Goal: Task Accomplishment & Management: Manage account settings

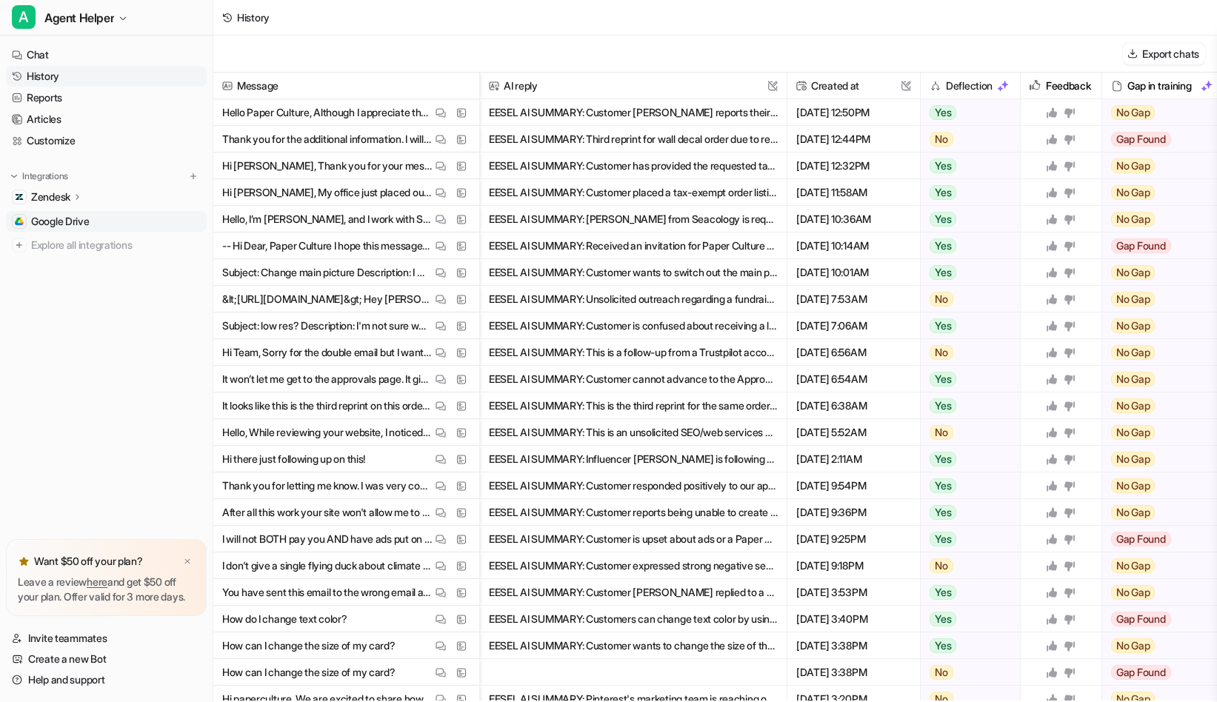
click at [75, 221] on span "Google Drive" at bounding box center [60, 221] width 59 height 15
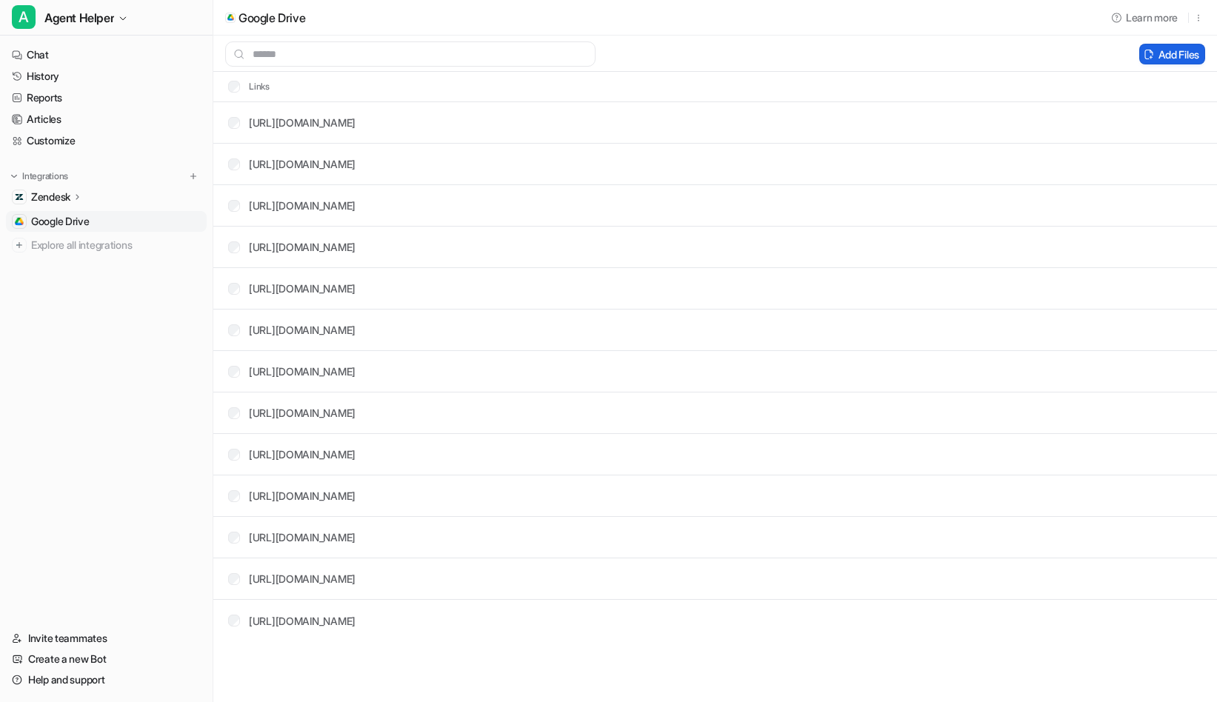
click at [1175, 53] on button "Add Files" at bounding box center [1172, 54] width 66 height 21
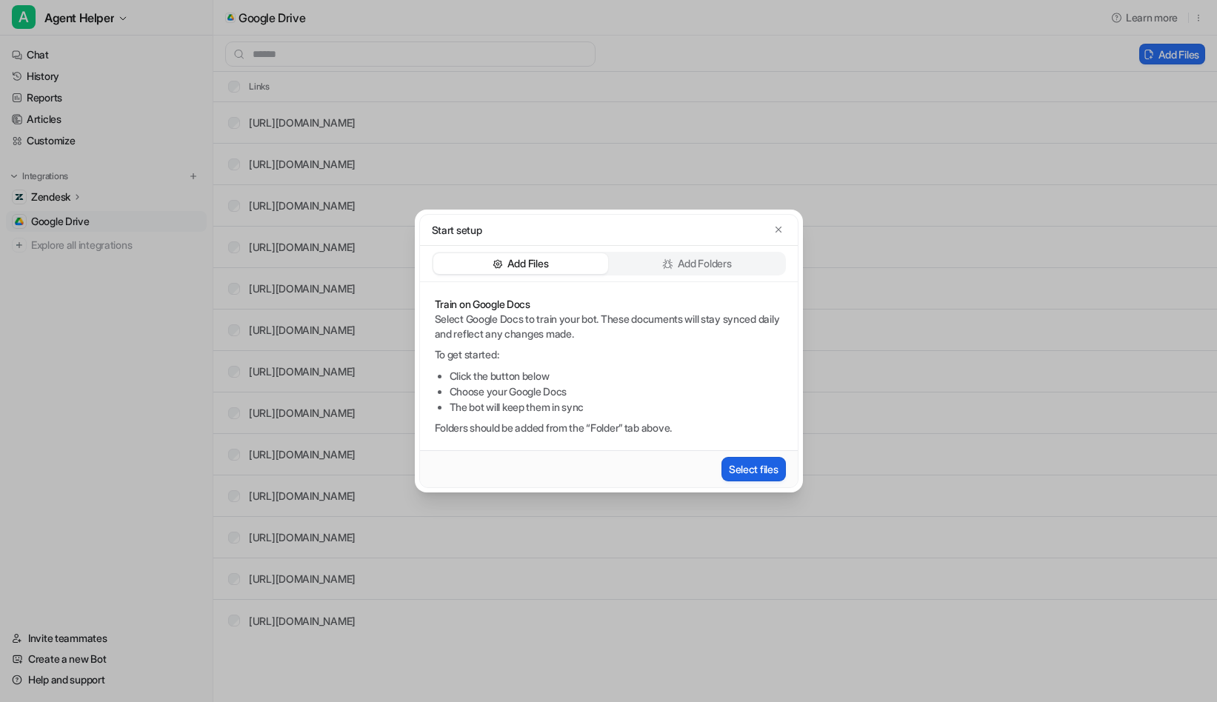
click at [761, 461] on button "Select files" at bounding box center [753, 469] width 64 height 24
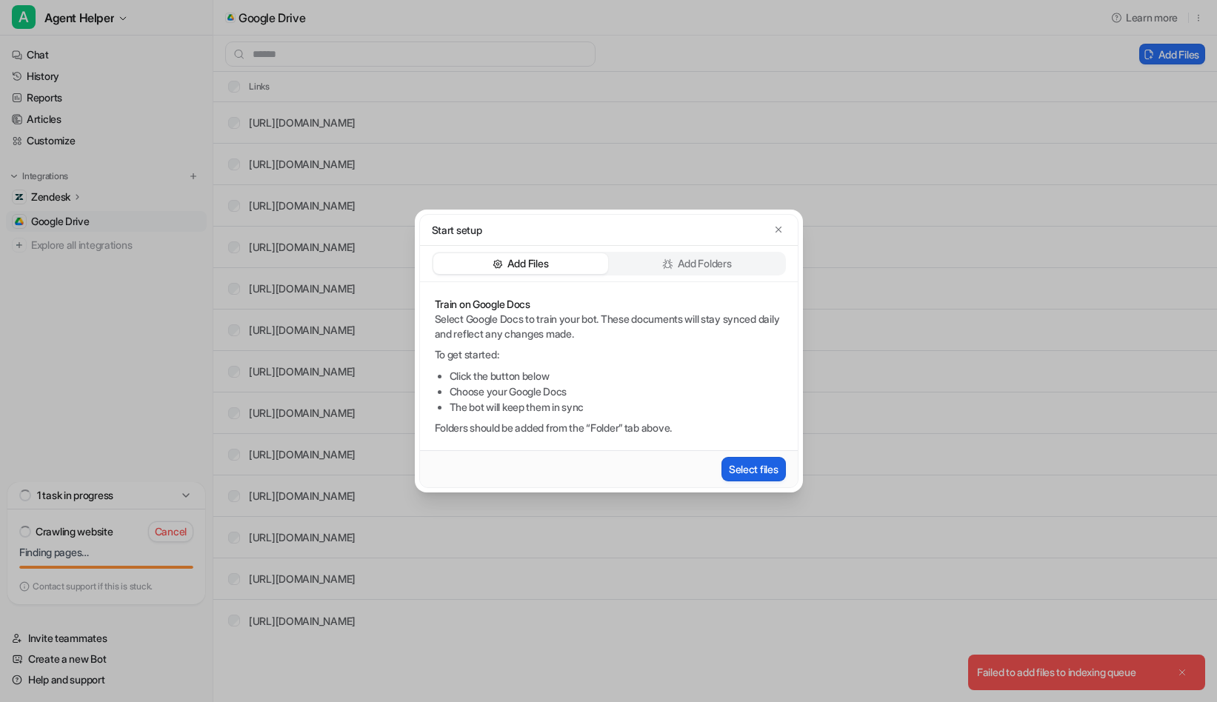
click at [743, 469] on button "Select files" at bounding box center [753, 469] width 64 height 24
click at [780, 228] on icon "button" at bounding box center [778, 229] width 10 height 10
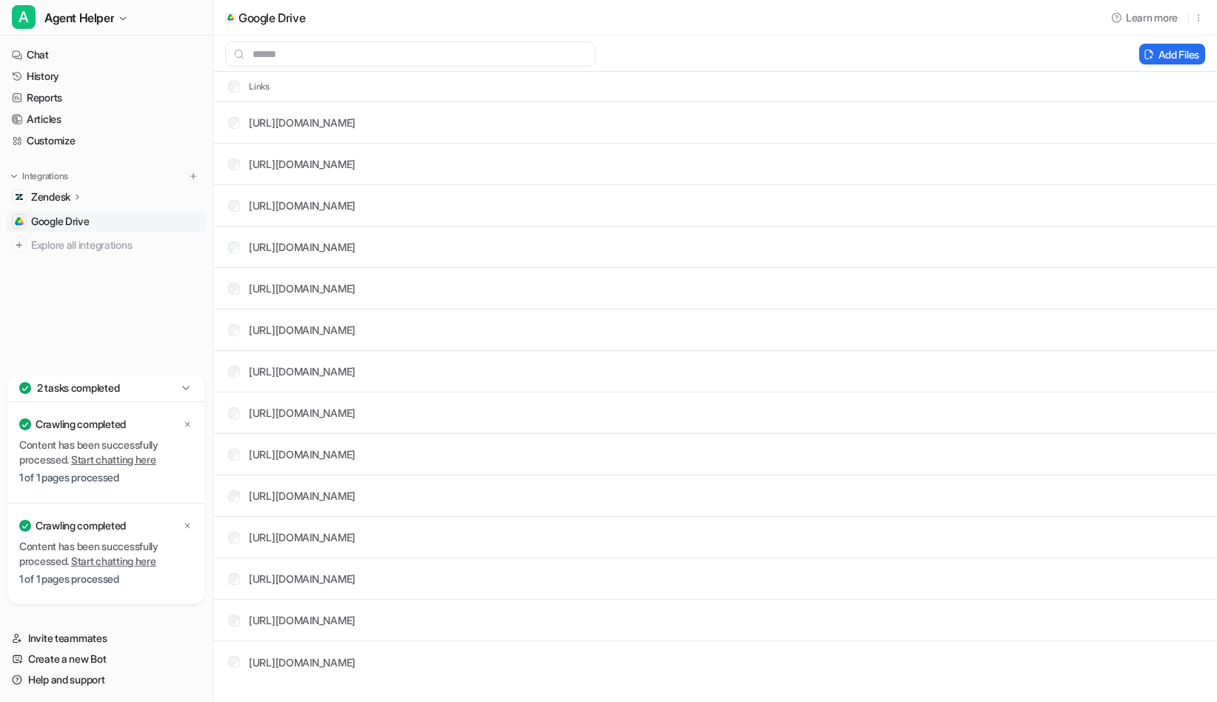
click at [187, 387] on icon at bounding box center [185, 388] width 7 height 4
click at [184, 390] on icon at bounding box center [186, 388] width 15 height 15
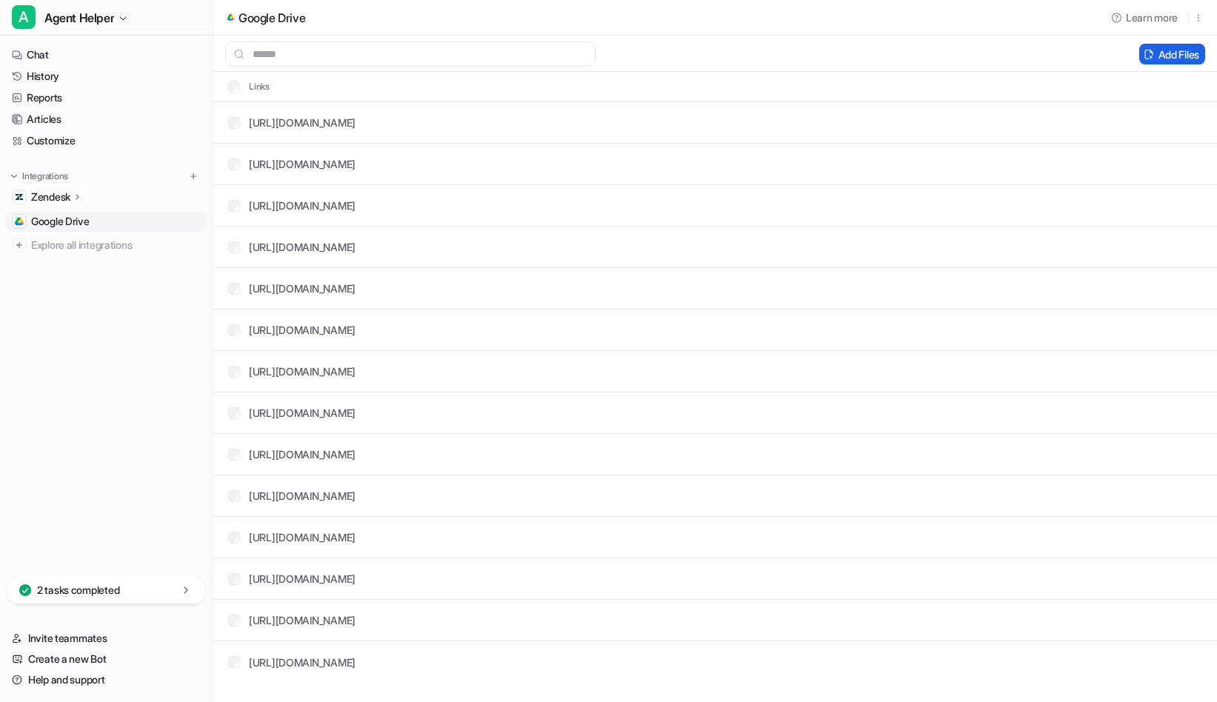
click at [1165, 57] on button "Add Files" at bounding box center [1172, 54] width 66 height 21
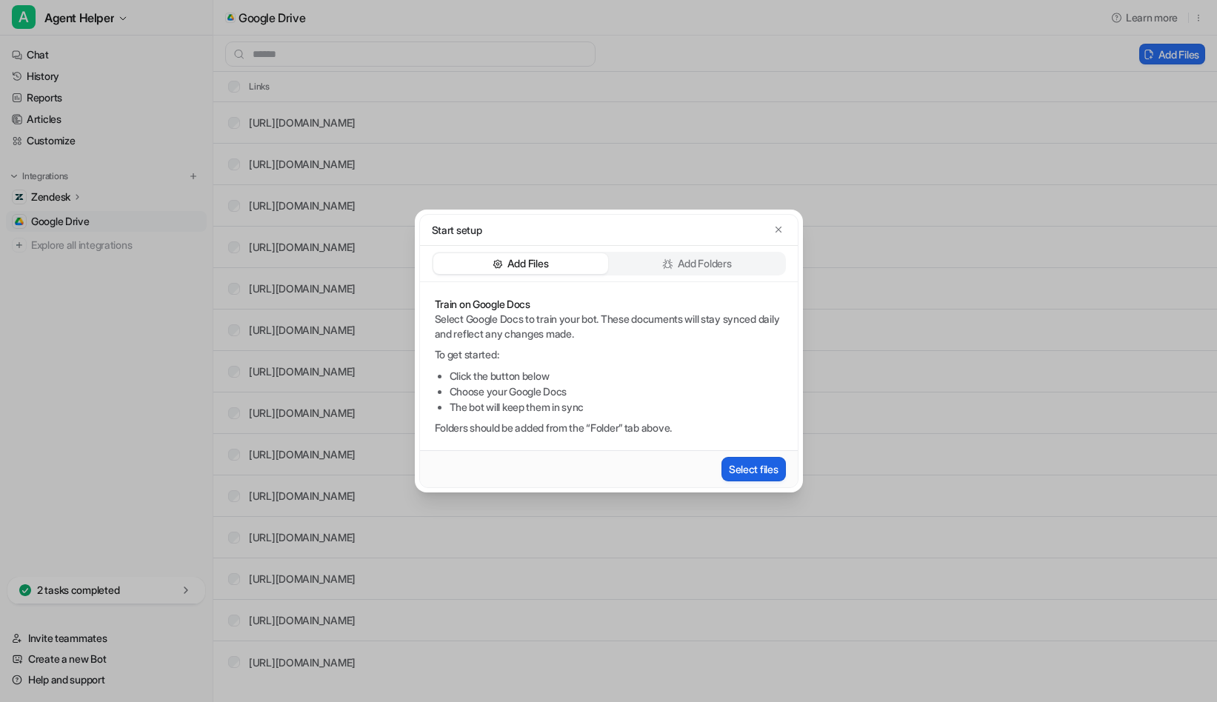
click at [749, 468] on button "Select files" at bounding box center [753, 469] width 64 height 24
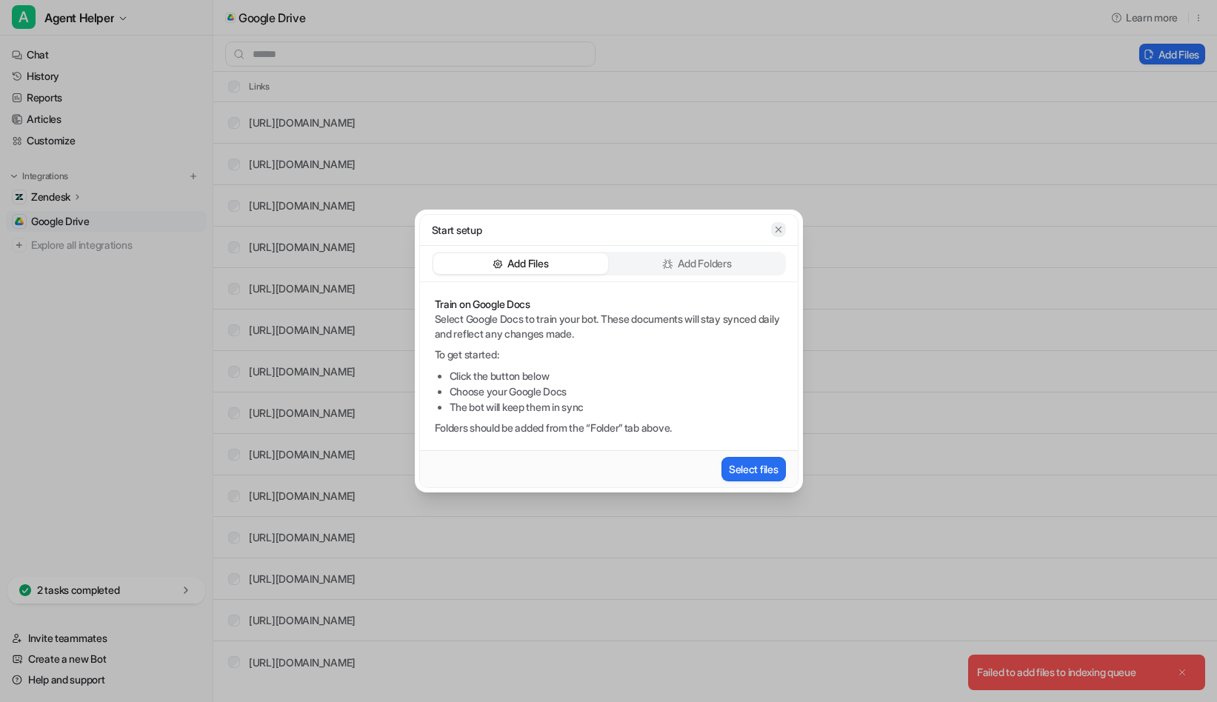
click at [783, 230] on button "button" at bounding box center [778, 229] width 15 height 15
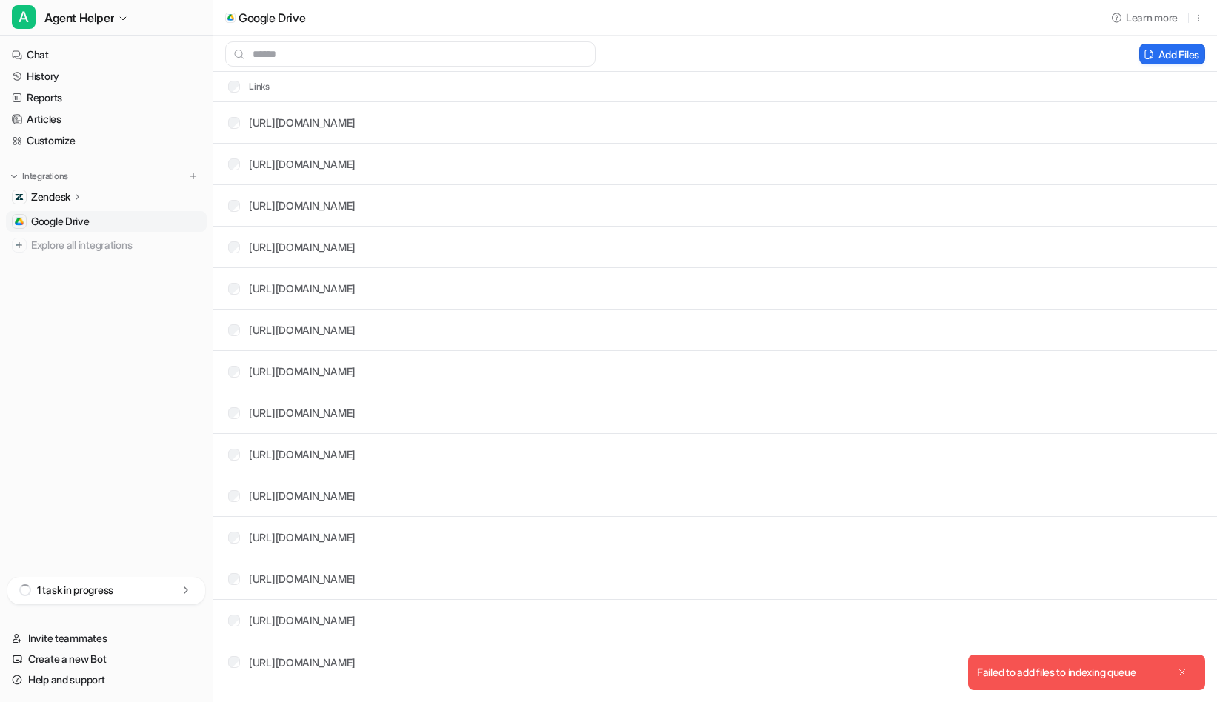
click at [1180, 668] on icon "Close" at bounding box center [1182, 672] width 10 height 10
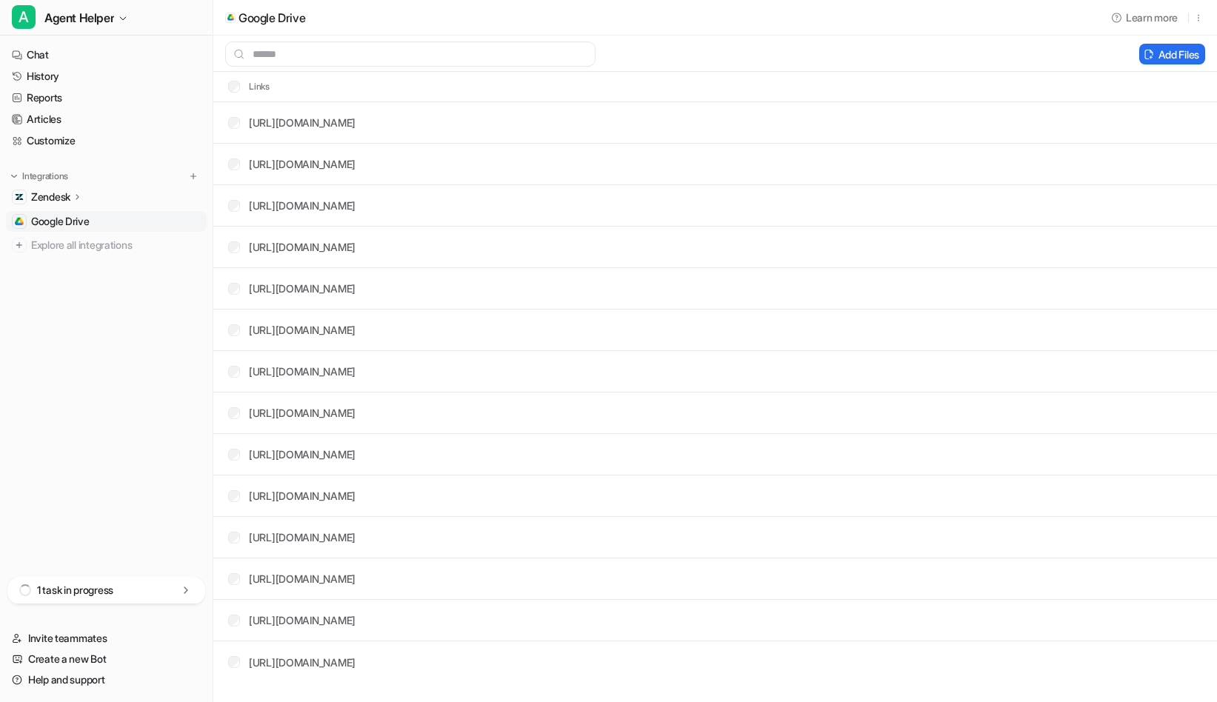
click at [136, 584] on div "1 task in progress" at bounding box center [106, 590] width 198 height 27
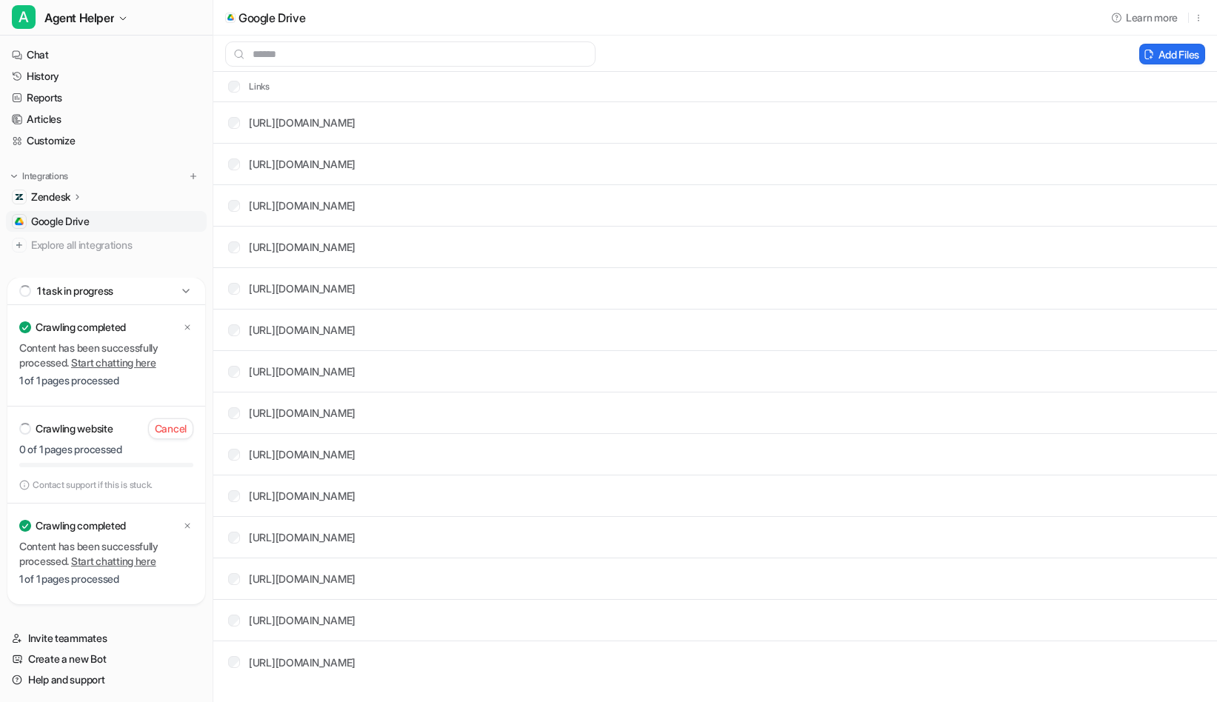
click at [356, 669] on div "https://docs.google.com/document/d/1nScuaL5MIoNnbTkAhtWj9XNY2vQ2XidWMt3IHrLX0Ro…" at bounding box center [302, 663] width 107 height 16
click at [356, 660] on link "https://docs.google.com/document/d/1nScuaL5MIoNnbTkAhtWj9XNY2vQ2XidWMt3IHrLX0Ro…" at bounding box center [302, 662] width 107 height 13
click at [356, 661] on link "https://docs.google.com/document/d/1nScuaL5MIoNnbTkAhtWj9XNY2vQ2XidWMt3IHrLX0Ro…" at bounding box center [302, 662] width 107 height 13
click at [338, 630] on td "https://docs.google.com/.../edit" at bounding box center [286, 620] width 140 height 27
click at [338, 623] on link "https://docs.google.com/.../edit" at bounding box center [302, 620] width 107 height 13
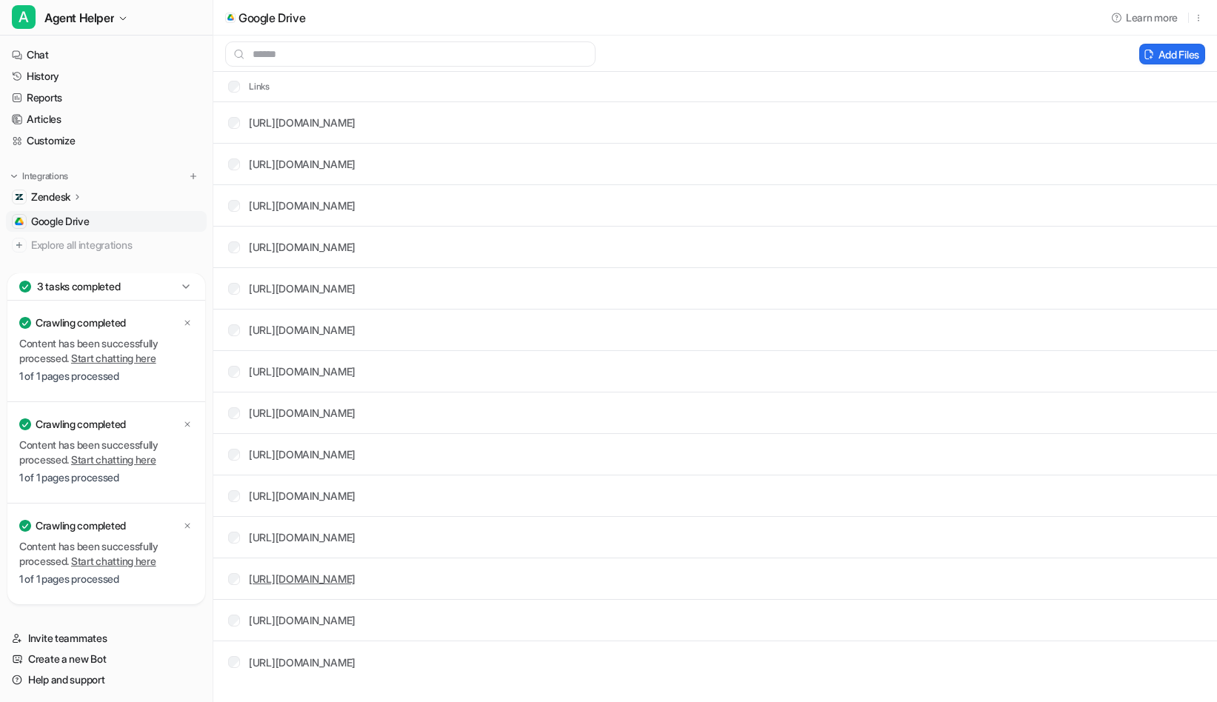
click at [356, 574] on link "https://docs.google.com/document/d/1QiEr9qQqw8MOeQHi97dRGRHAyWHySIYo6Qds1Kk28NI…" at bounding box center [302, 579] width 107 height 13
click at [353, 496] on link "https://docs.google.com/.../edit" at bounding box center [302, 496] width 107 height 13
click at [333, 370] on link "https://docs.google.com/.../edit" at bounding box center [302, 371] width 107 height 13
click at [338, 322] on div "https://docs.google.com/document/d/1Vs5yn8MDALLUv-bbp_02-zyVC5qOuInzJLTd1FWQtpM…" at bounding box center [302, 330] width 107 height 16
click at [341, 334] on link "https://docs.google.com/document/d/1Vs5yn8MDALLUv-bbp_02-zyVC5qOuInzJLTd1FWQtpM…" at bounding box center [302, 330] width 107 height 13
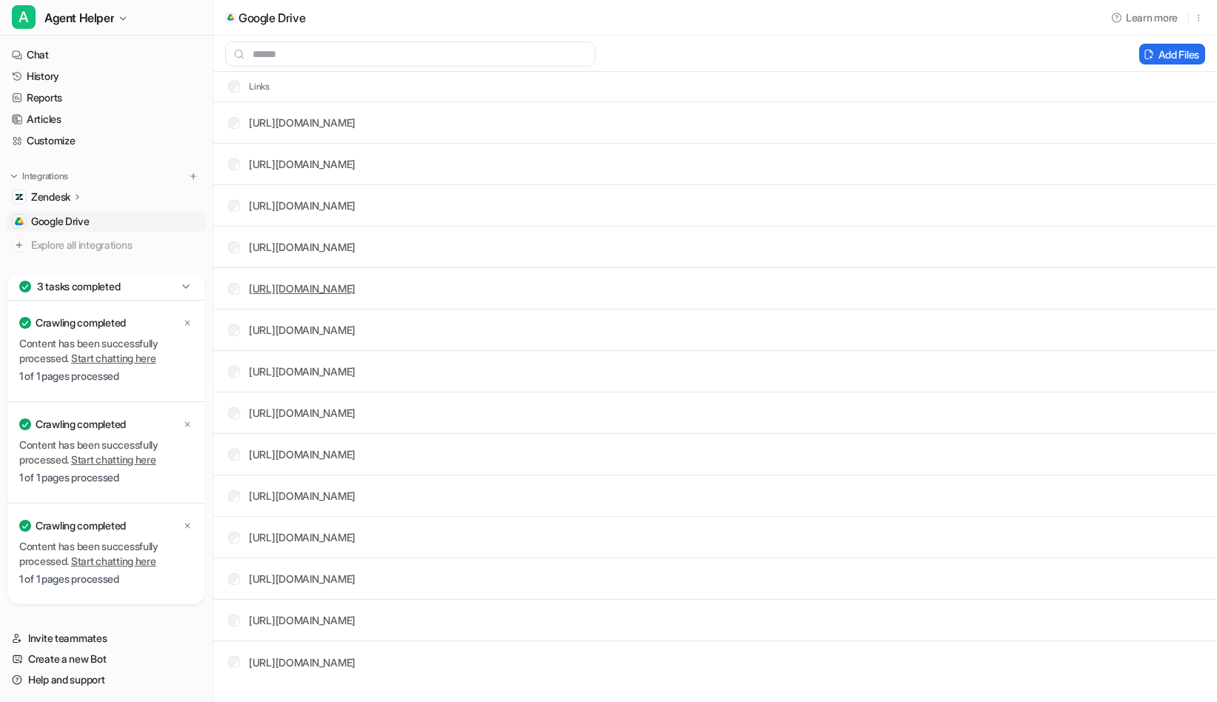
click at [356, 289] on link "https://docs.google.com/.../edit" at bounding box center [302, 288] width 107 height 13
click at [342, 250] on link "https://docs.google.com/spreadsheets/d/1wRqNiGpS4X2-wHNBZU_xhU7-NS__DvO38ilf-CA…" at bounding box center [302, 247] width 107 height 13
click at [356, 207] on link "https://docs.google.com/document/d/1iTdFtDy2lie1HjfeUUvt7Oa1dh1JT8nQZY3BhGUIEqA…" at bounding box center [302, 205] width 107 height 13
click at [336, 200] on link "https://docs.google.com/document/d/1iTdFtDy2lie1HjfeUUvt7Oa1dh1JT8nQZY3BhGUIEqA…" at bounding box center [302, 205] width 107 height 13
click at [354, 160] on link "https://docs.google.com/document/d/1UFWJ9OJM3t9F7lYsKTRULihRKBvxZ4j2VZN74pG3PMo…" at bounding box center [302, 164] width 107 height 13
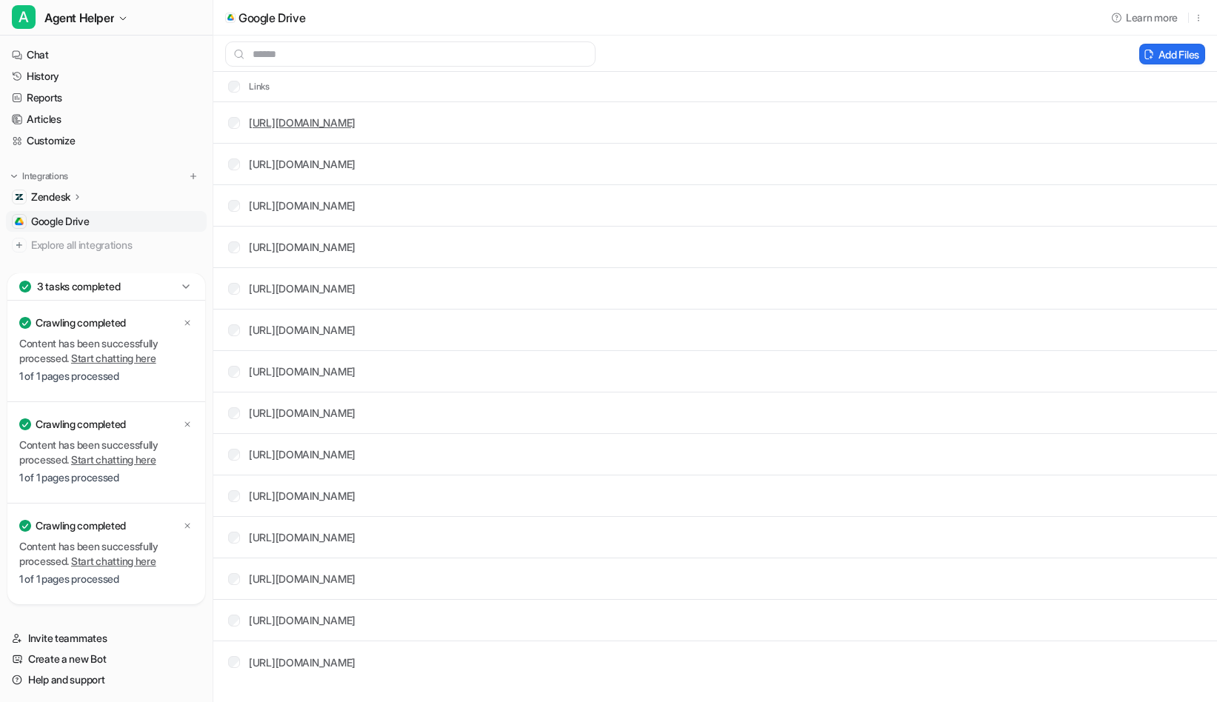
click at [356, 127] on link "https://docs.google.com/document/d/1hwbJu97BvO2w8iRn1tvkIU17nR7wGczcZlfghXVlcjA…" at bounding box center [302, 122] width 107 height 13
click at [187, 287] on icon at bounding box center [185, 286] width 7 height 4
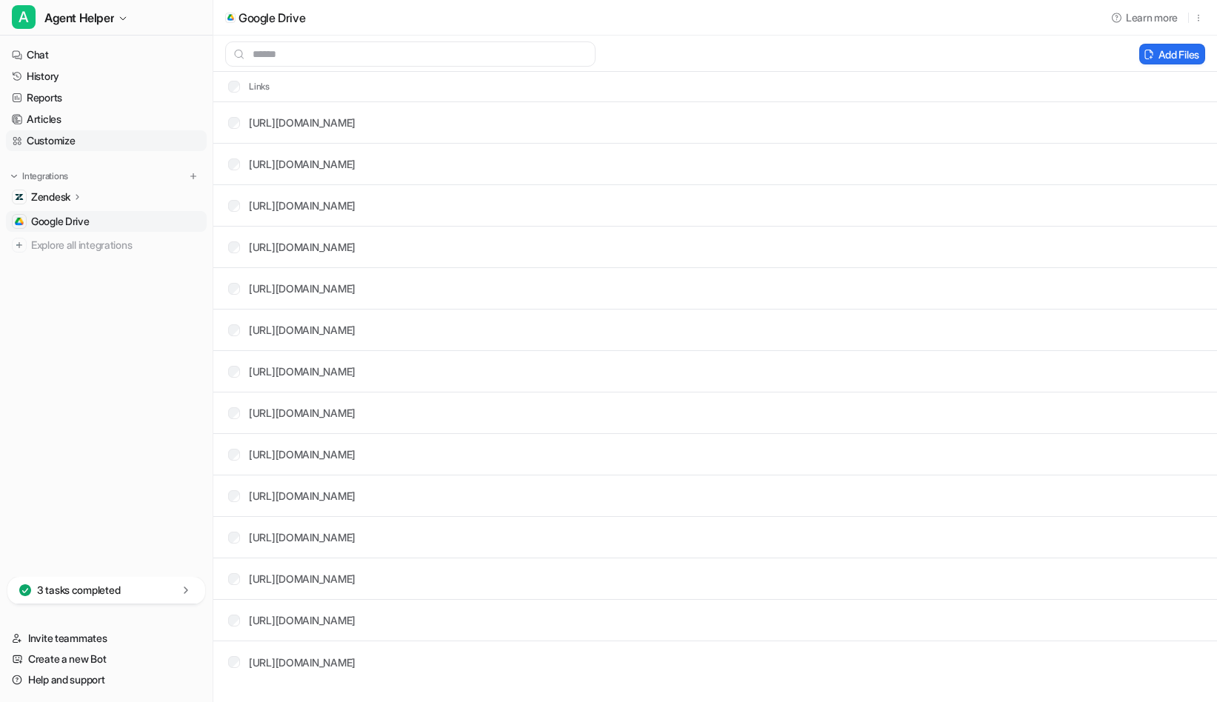
click at [64, 139] on link "Customize" at bounding box center [106, 140] width 201 height 21
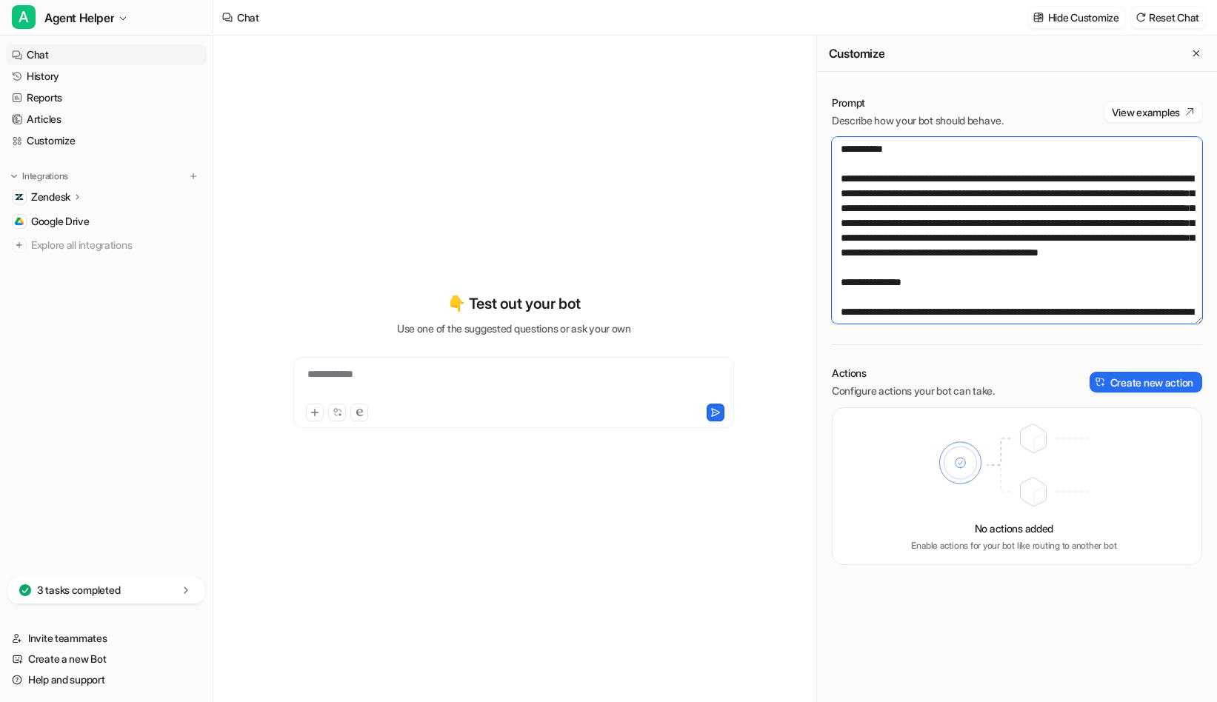
click at [977, 200] on textarea at bounding box center [1017, 230] width 370 height 187
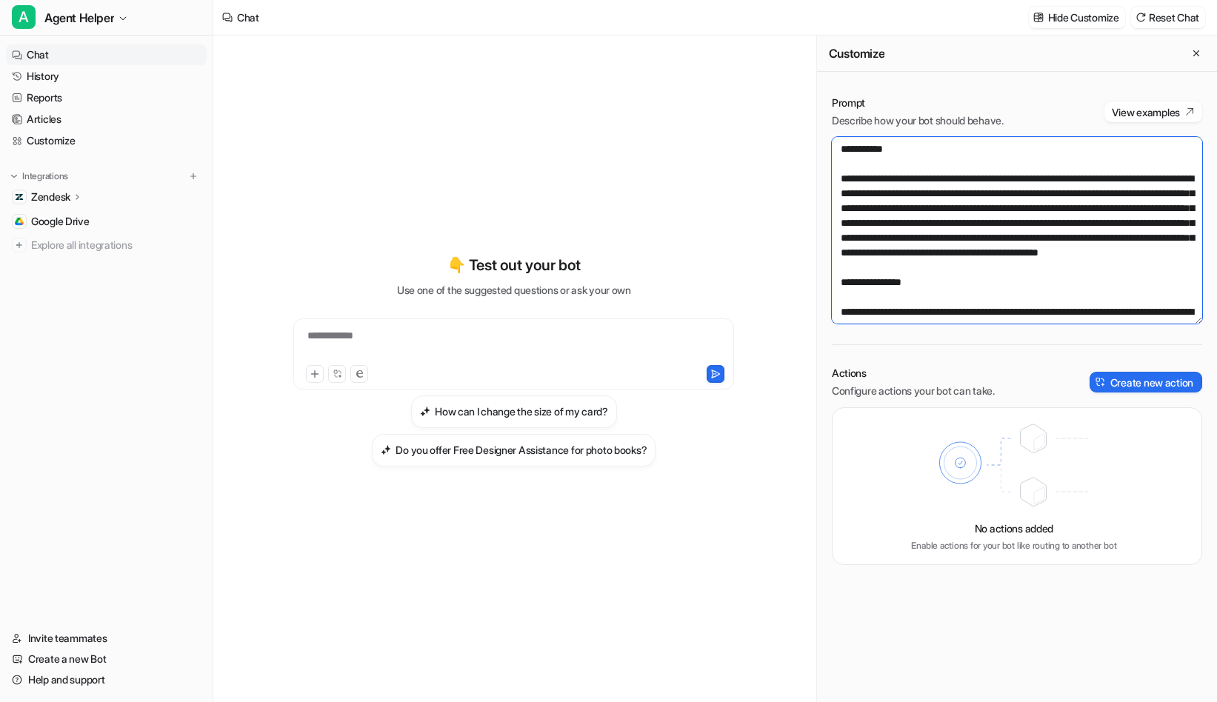
paste textarea "**********"
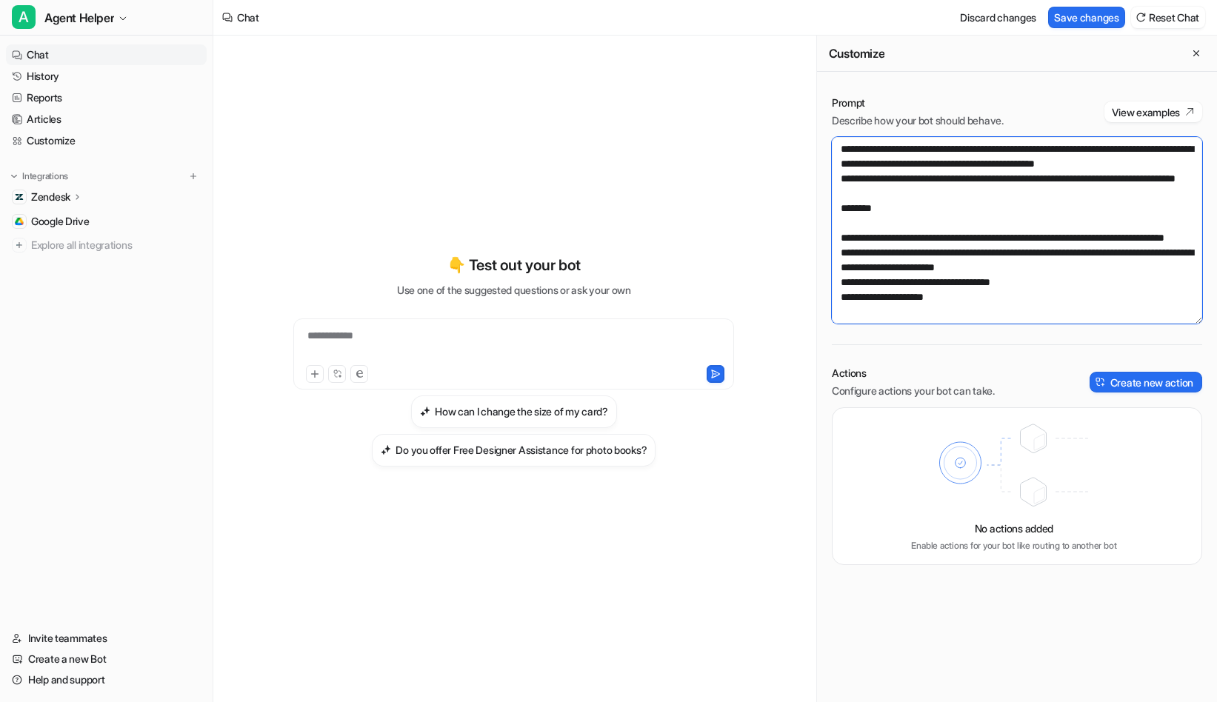
paste textarea
type textarea "**********"
click at [1097, 15] on button "Save changes" at bounding box center [1086, 17] width 77 height 21
